Goal: Transaction & Acquisition: Purchase product/service

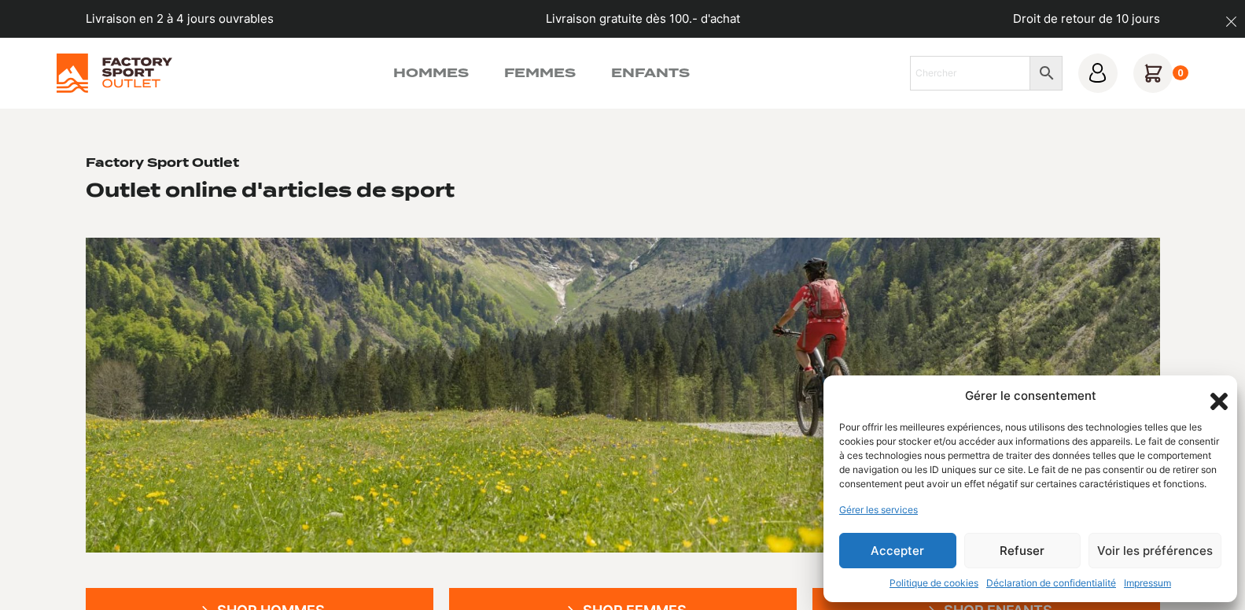
click at [1018, 551] on button "Refuser" at bounding box center [1022, 549] width 117 height 35
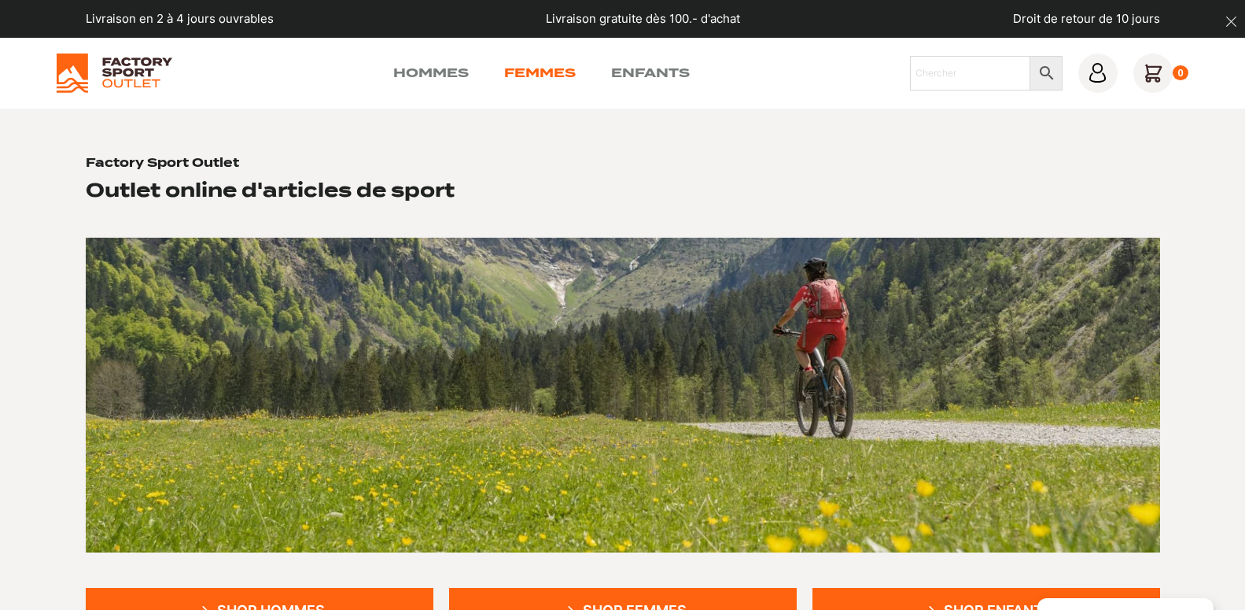
click at [535, 76] on link "Femmes" at bounding box center [540, 73] width 72 height 19
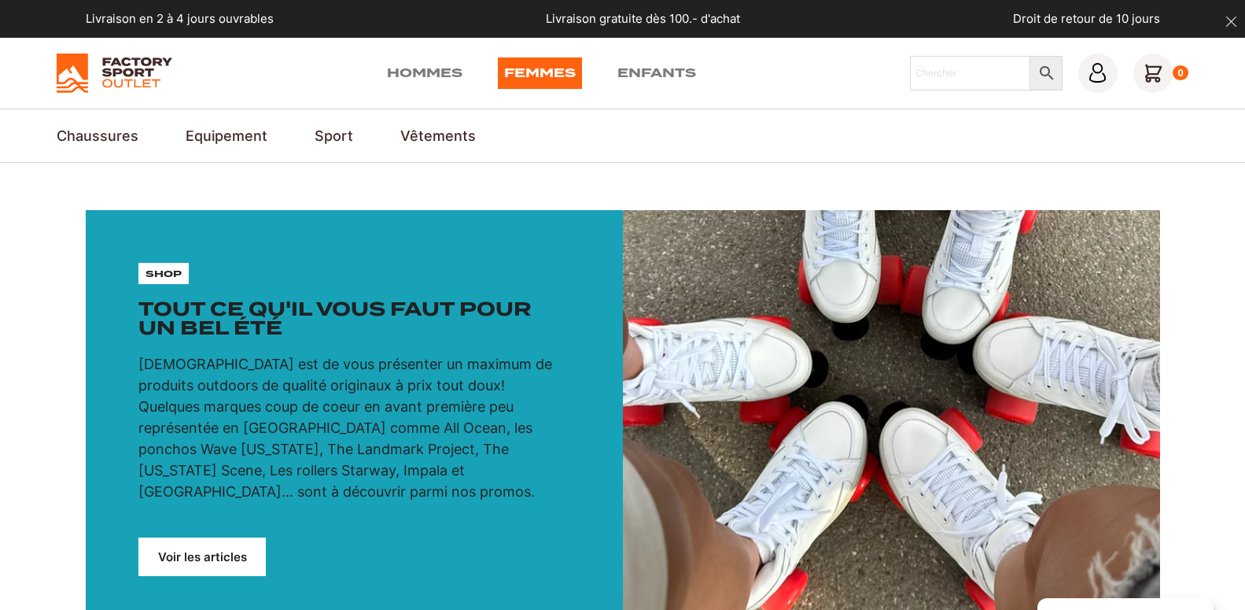
scroll to position [642, 0]
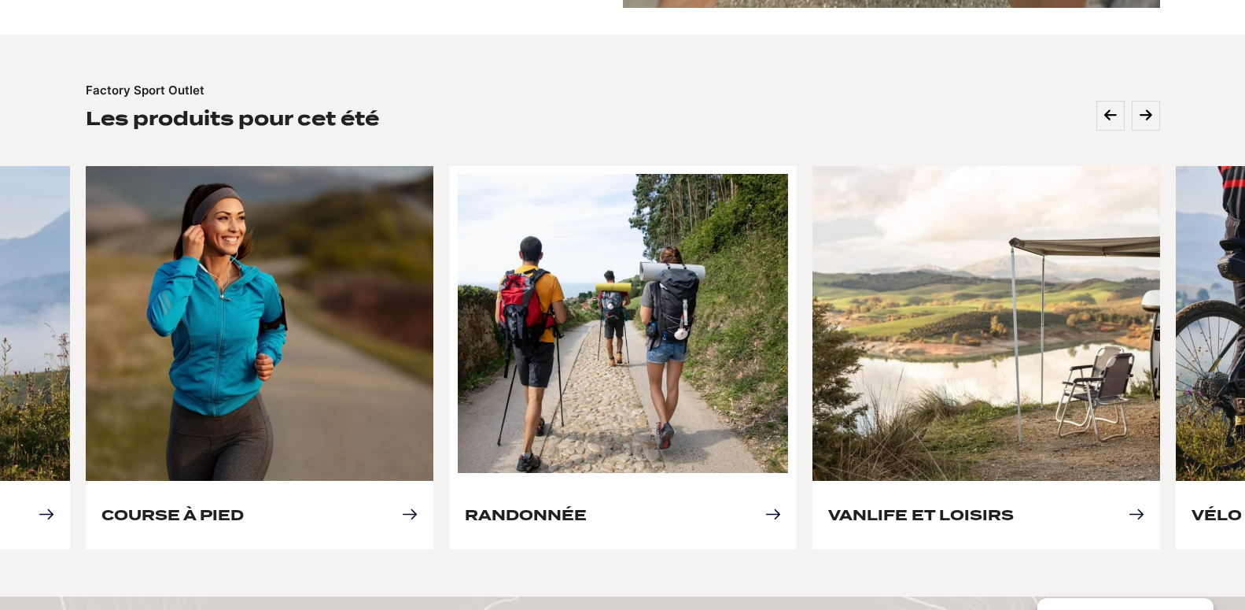
click at [551, 506] on link "Randonnée" at bounding box center [526, 514] width 122 height 17
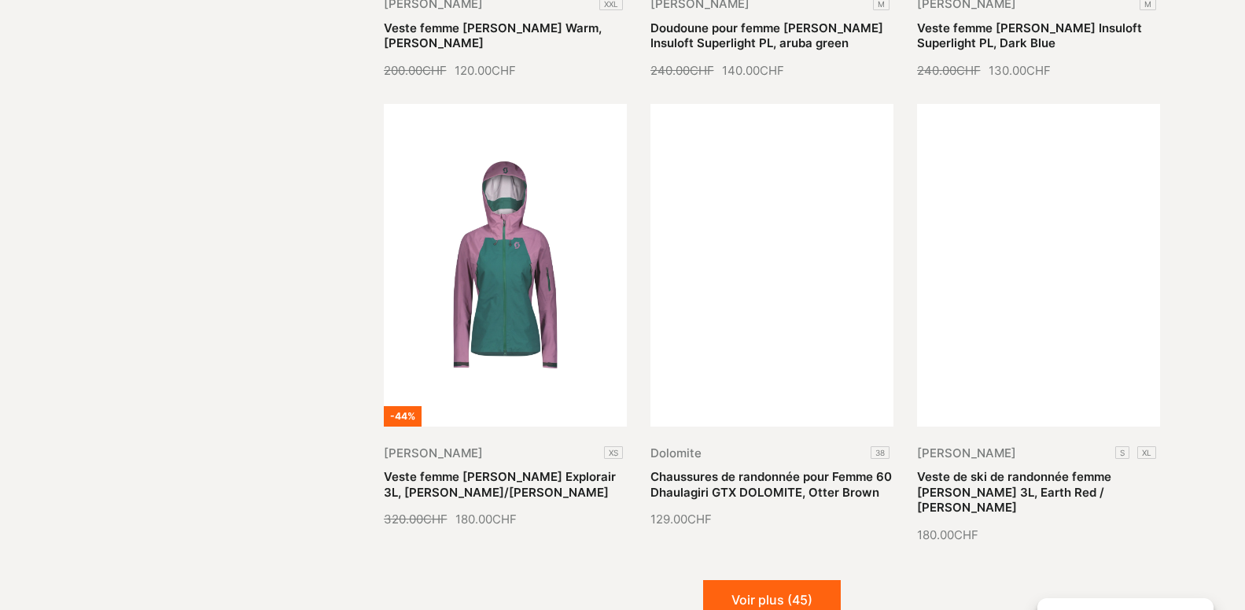
scroll to position [2005, 0]
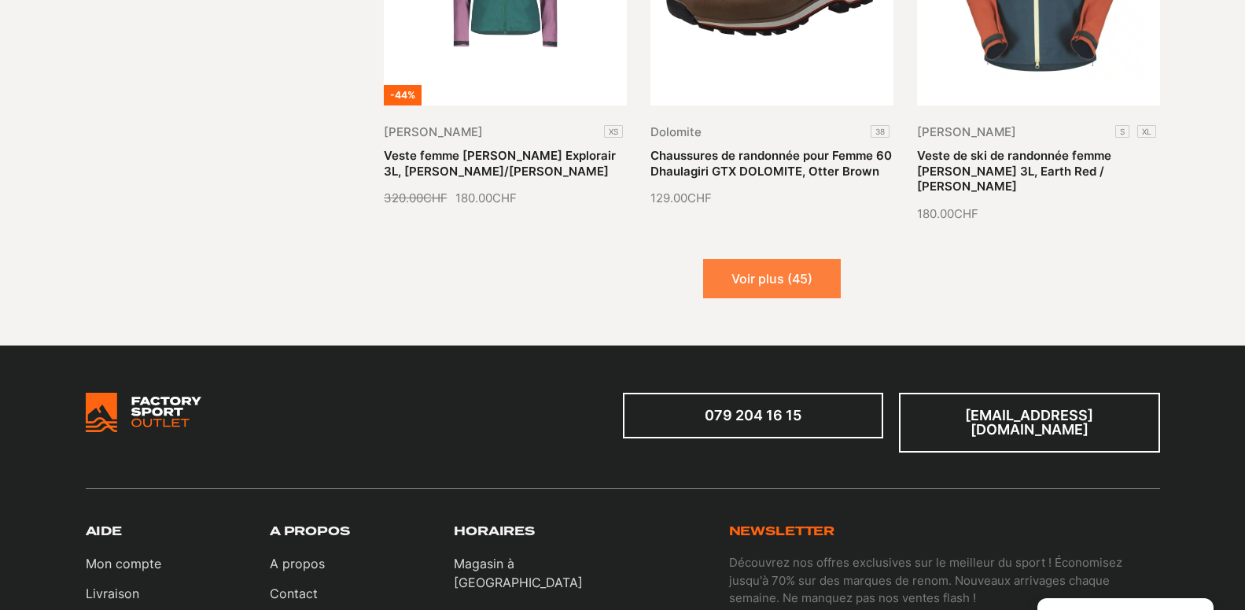
click at [772, 259] on button "Voir plus (45)" at bounding box center [772, 278] width 138 height 39
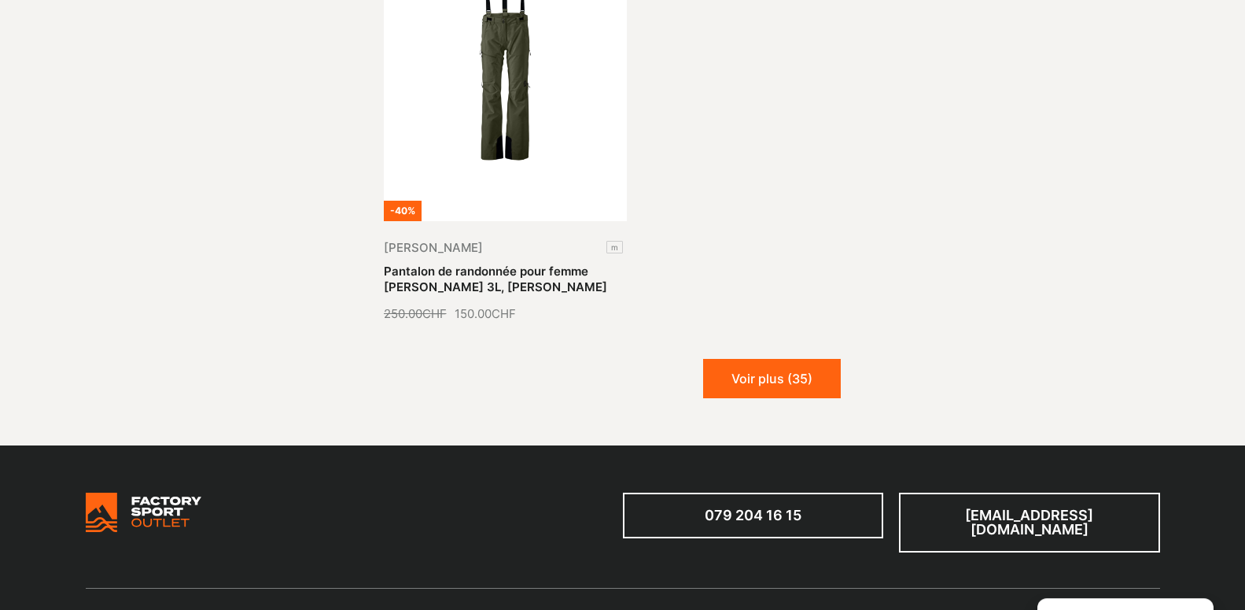
scroll to position [3770, 0]
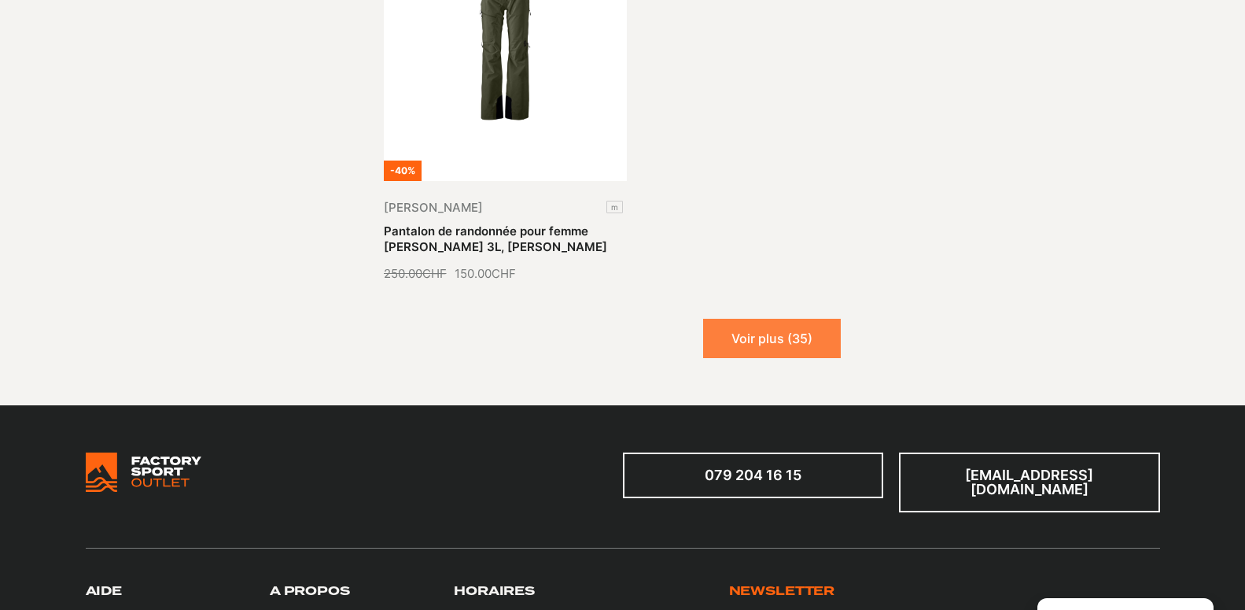
click at [778, 322] on button "Voir plus (35)" at bounding box center [772, 338] width 138 height 39
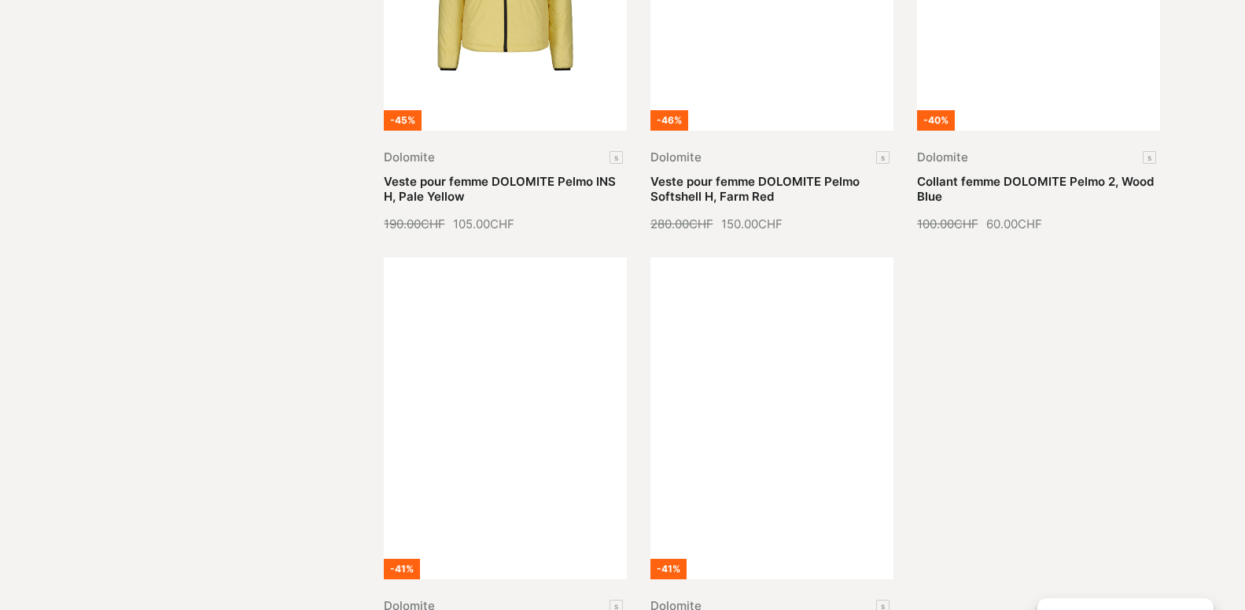
scroll to position [5134, 0]
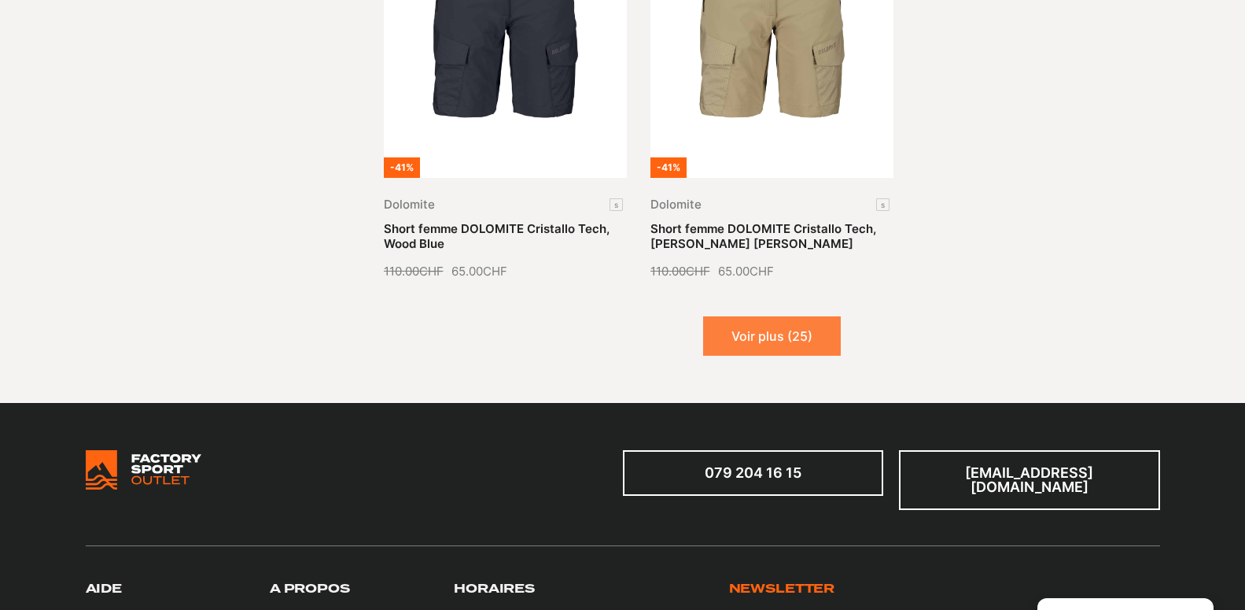
click at [766, 322] on button "Voir plus (25)" at bounding box center [772, 335] width 138 height 39
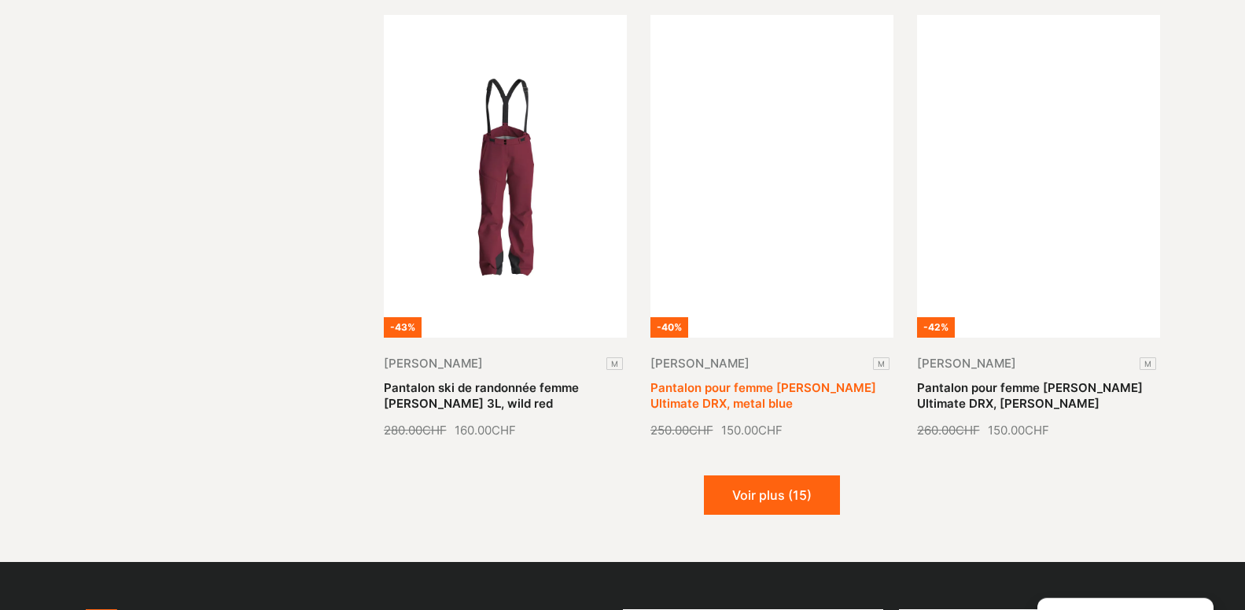
scroll to position [6498, 0]
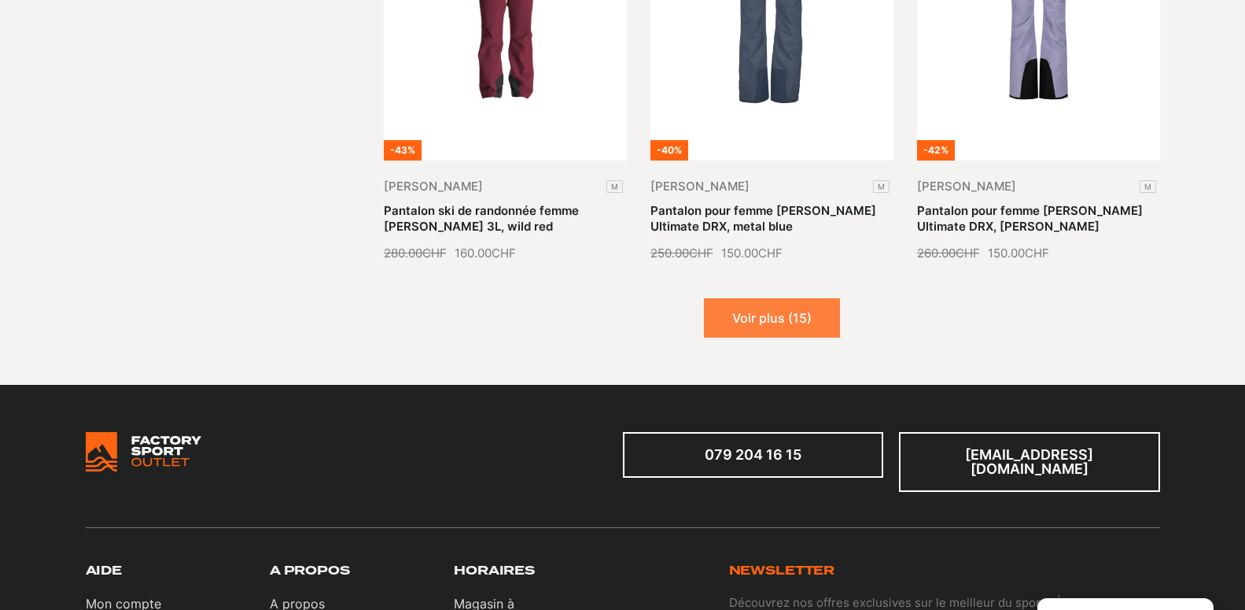
click at [764, 298] on button "Voir plus (15)" at bounding box center [772, 317] width 136 height 39
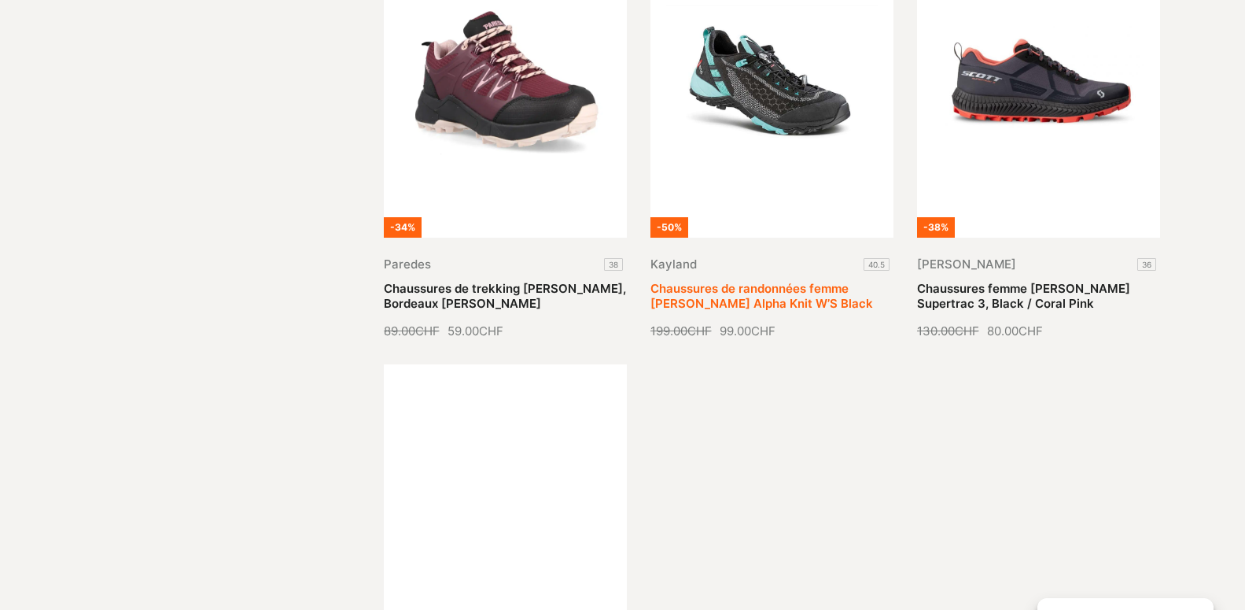
scroll to position [8102, 0]
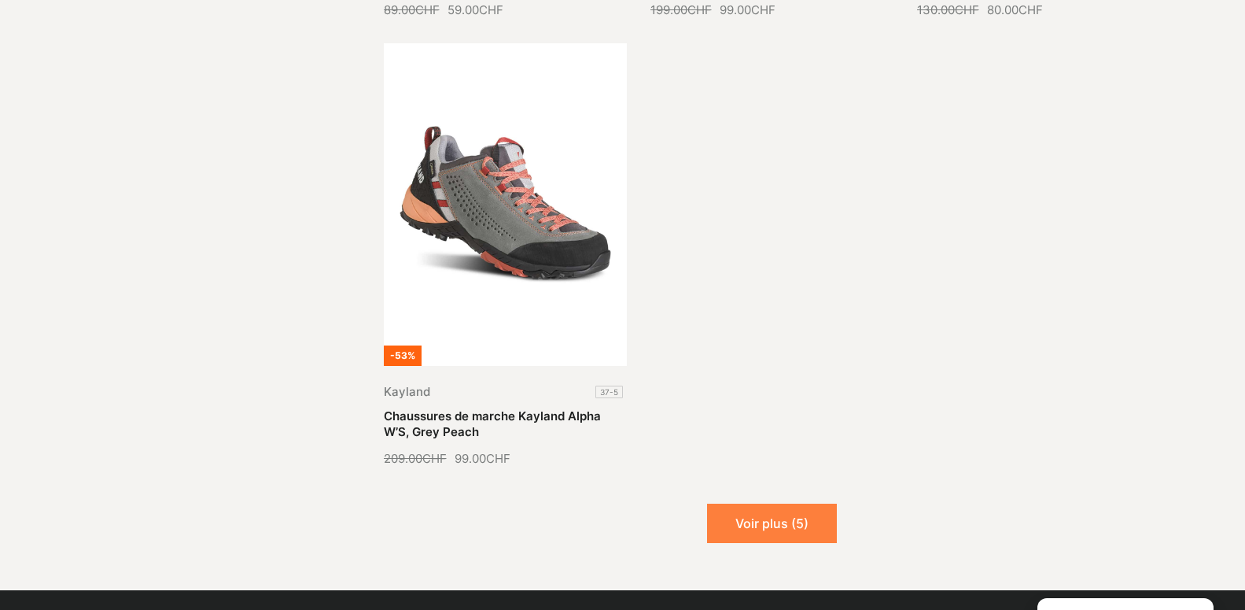
click at [797, 503] on button "Voir plus (5)" at bounding box center [772, 522] width 130 height 39
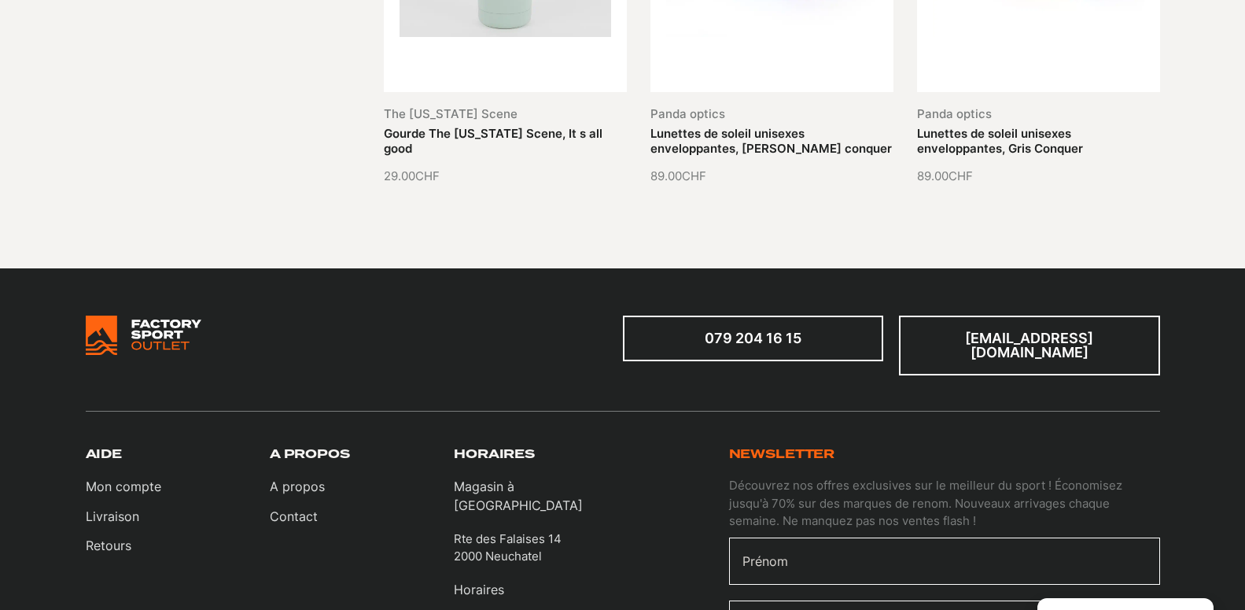
scroll to position [8423, 0]
